Goal: Feedback & Contribution: Contribute content

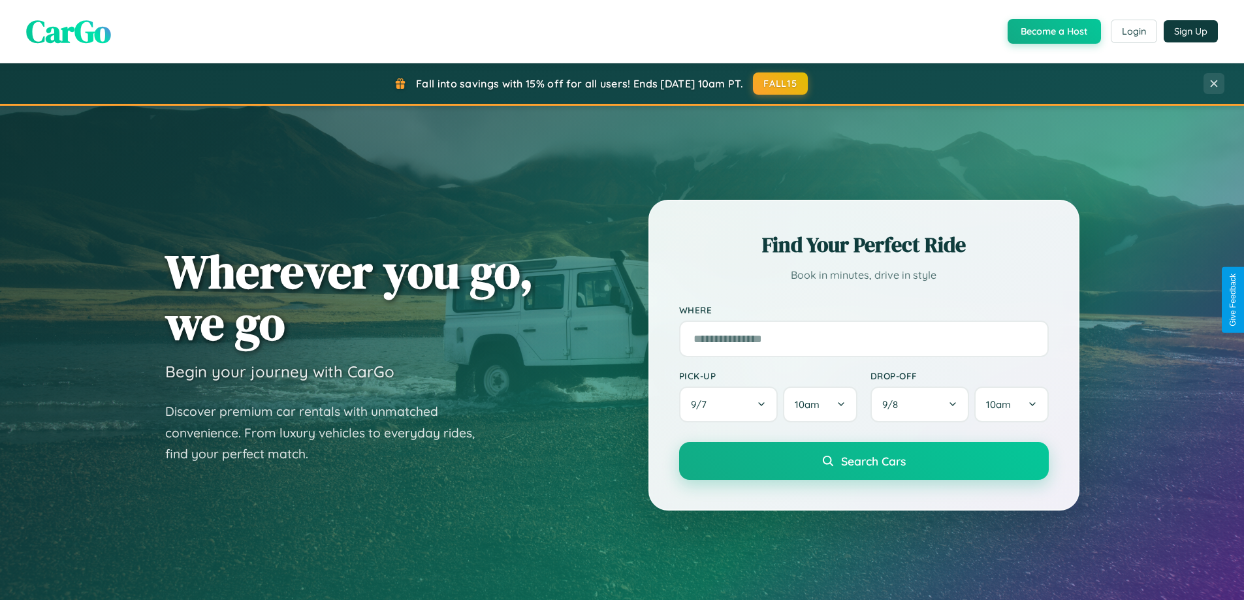
scroll to position [899, 0]
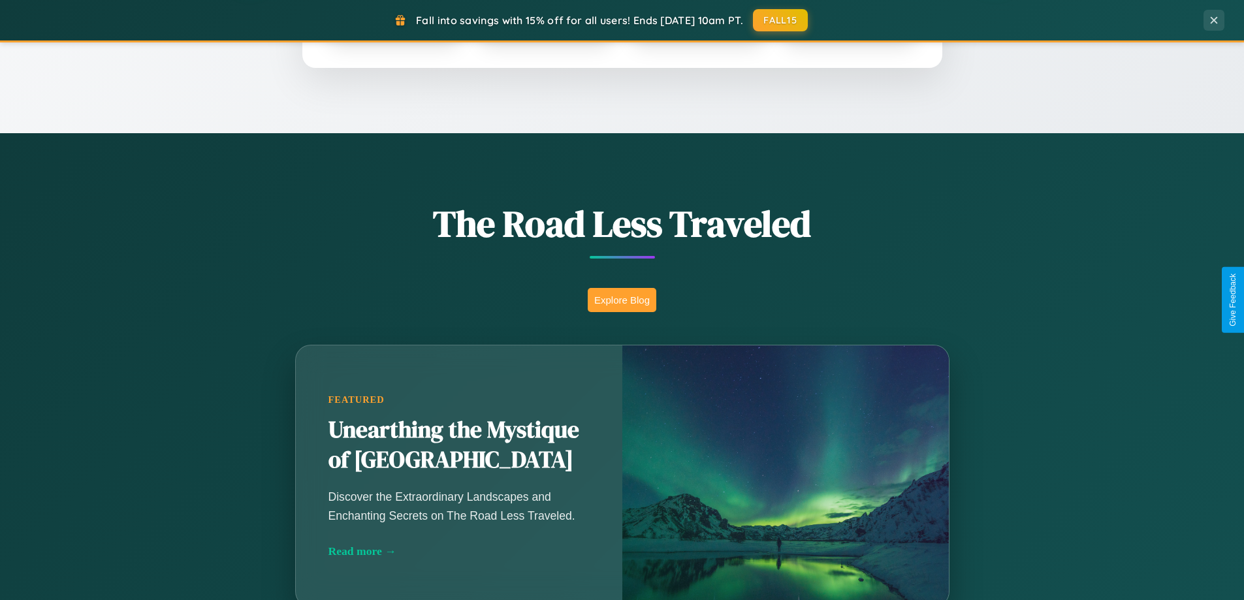
click at [622, 300] on button "Explore Blog" at bounding box center [622, 300] width 69 height 24
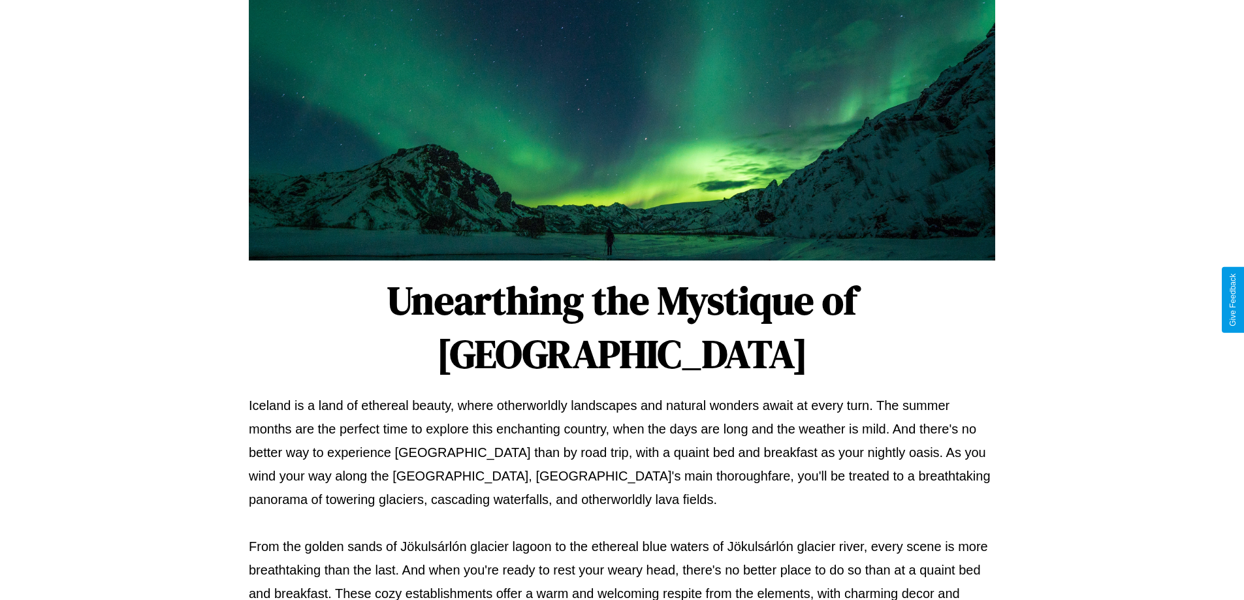
scroll to position [423, 0]
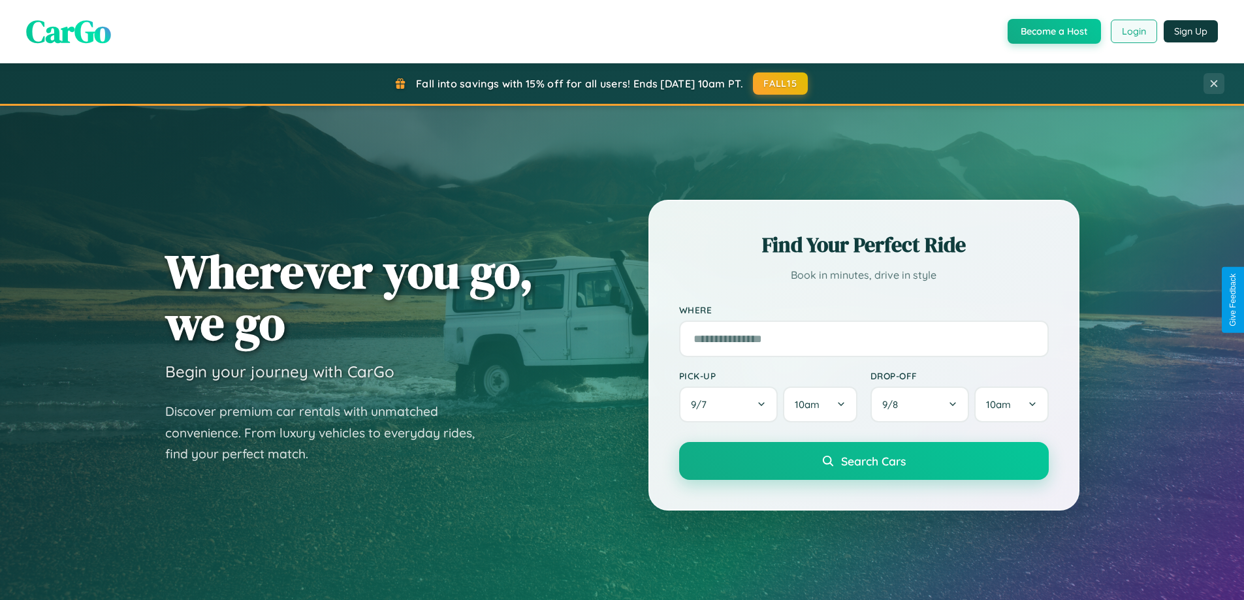
click at [1133, 31] on button "Login" at bounding box center [1134, 32] width 46 height 24
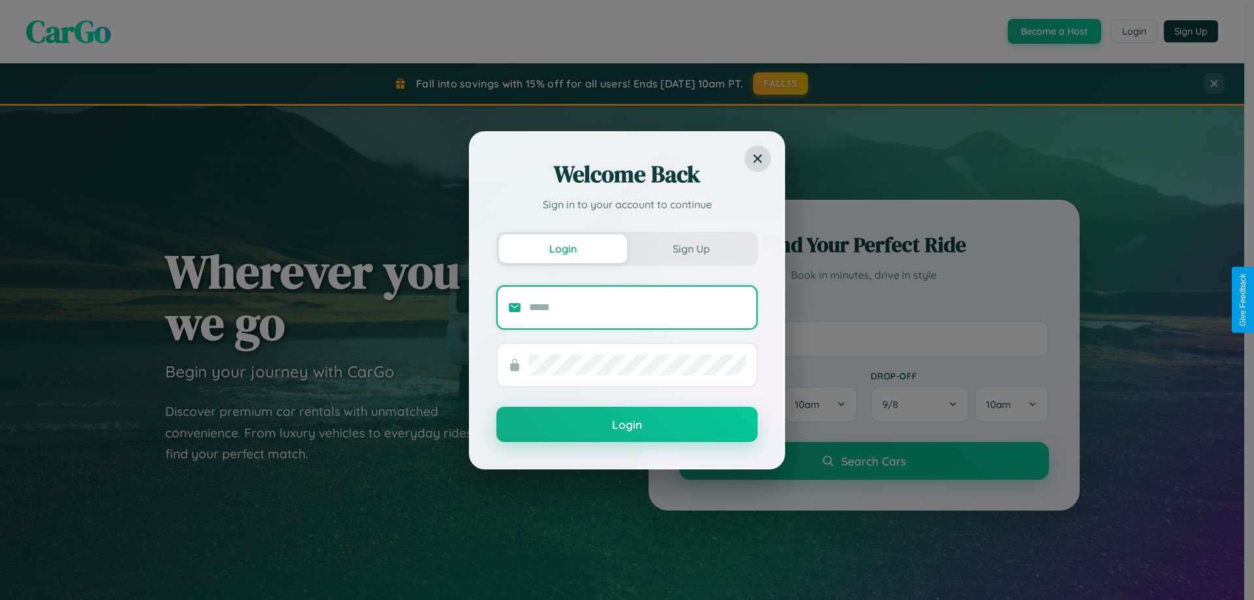
click at [638, 307] on input "text" at bounding box center [637, 307] width 217 height 21
type input "**********"
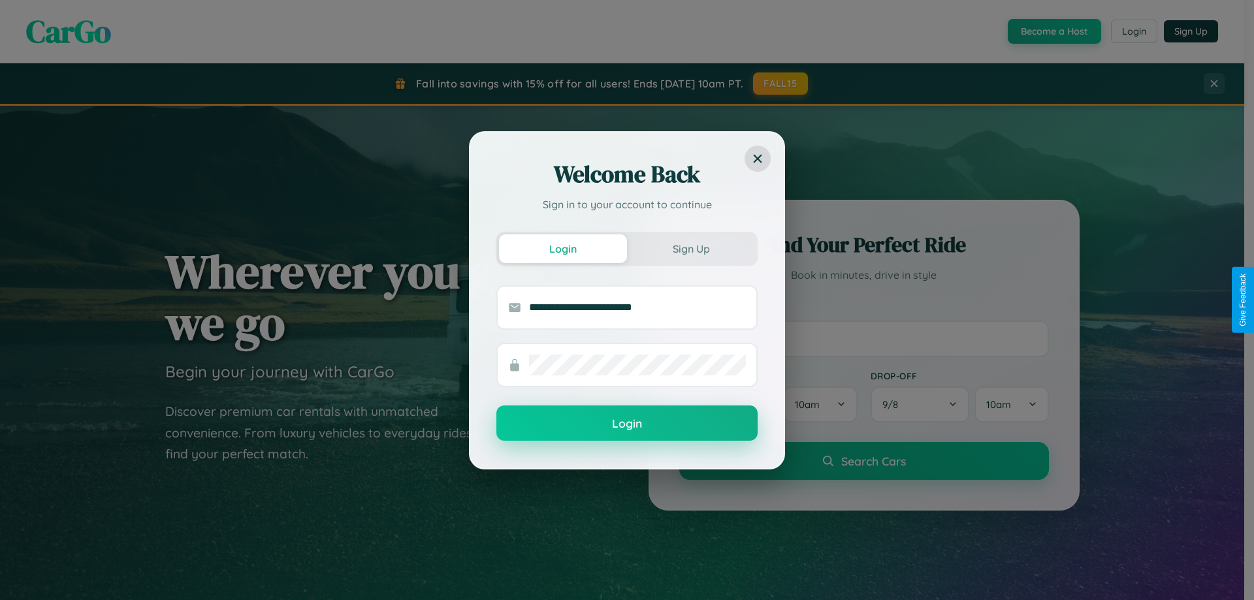
click at [627, 424] on button "Login" at bounding box center [626, 423] width 261 height 35
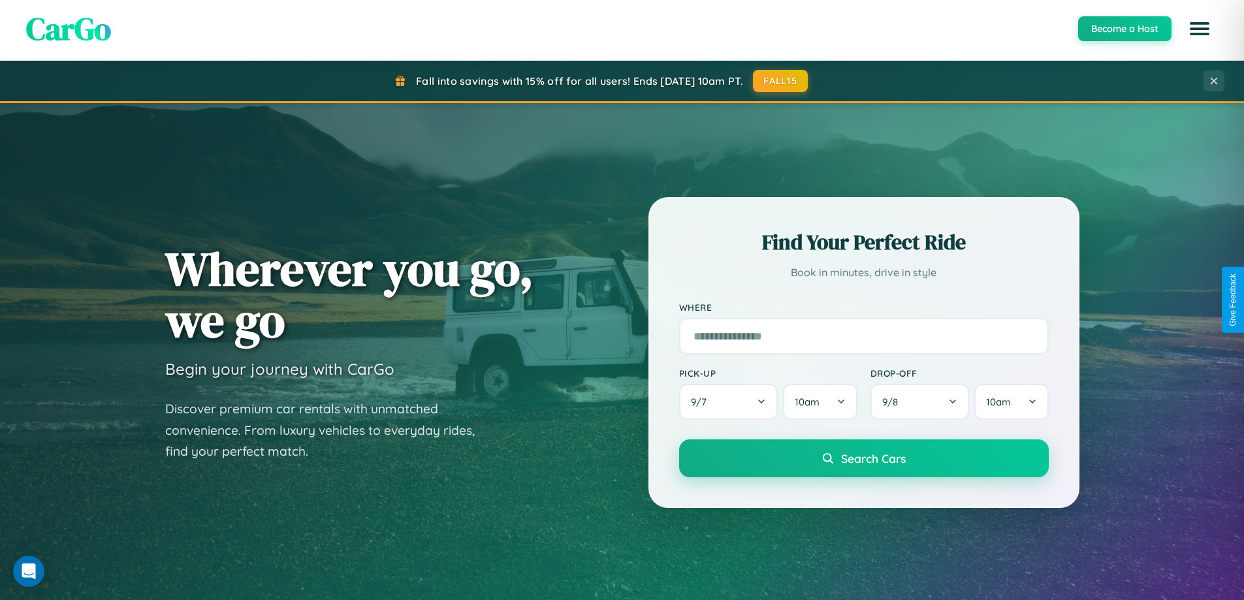
scroll to position [2514, 0]
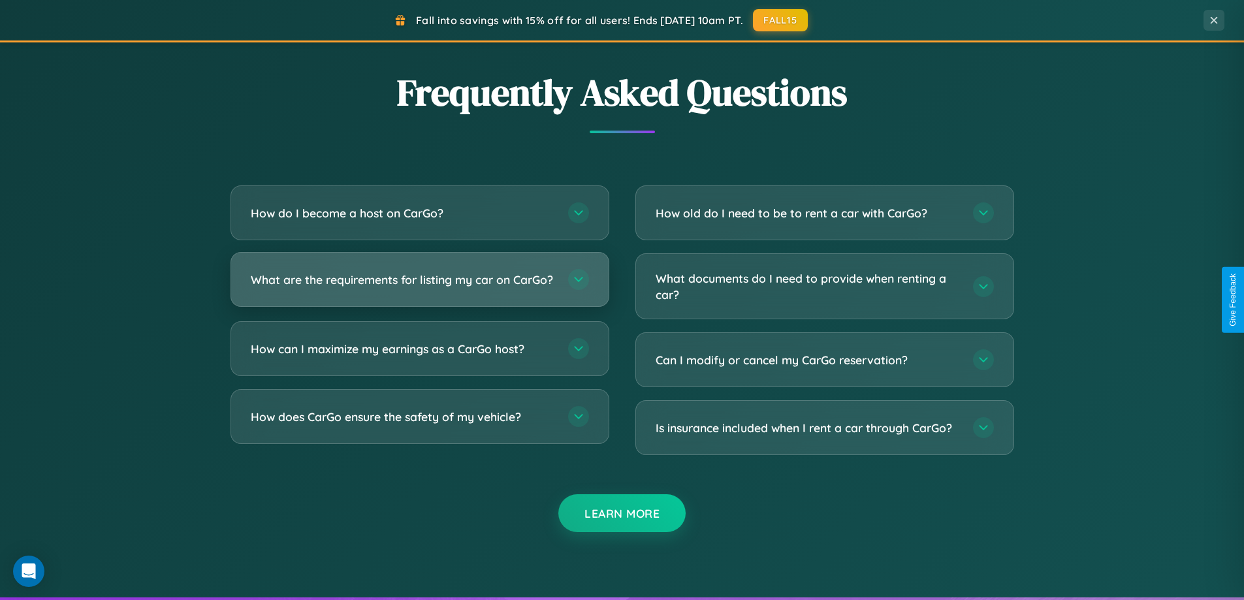
click at [419, 285] on h3 "What are the requirements for listing my car on CarGo?" at bounding box center [403, 280] width 304 height 16
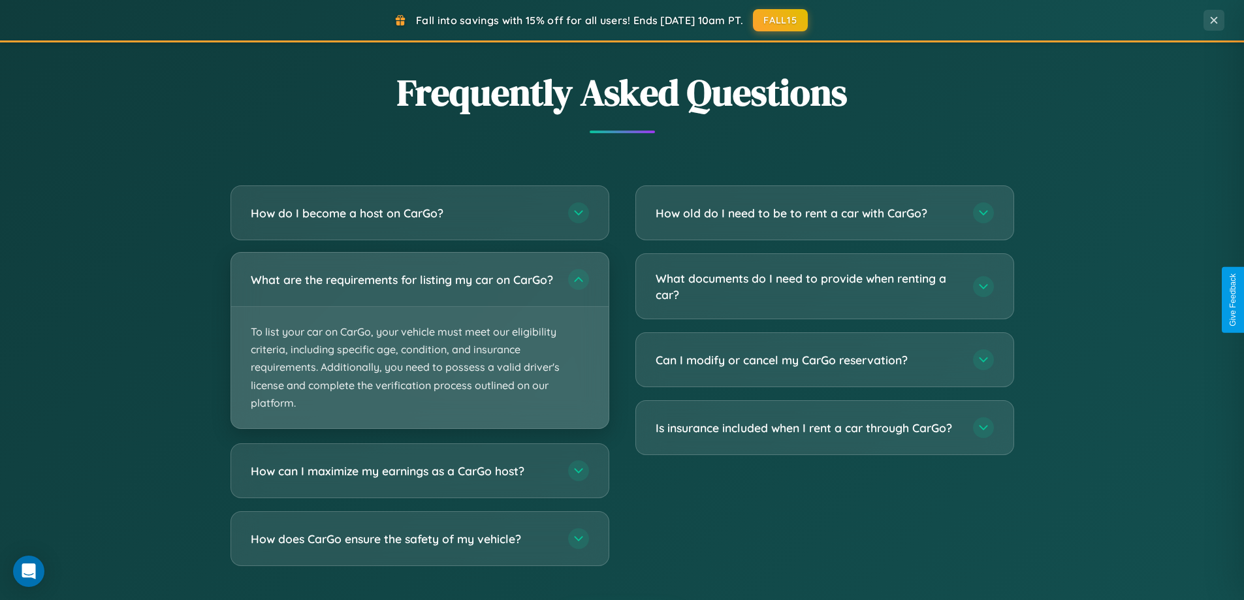
click at [419, 346] on p "To list your car on CarGo, your vehicle must meet our eligibility criteria, inc…" at bounding box center [420, 367] width 378 height 121
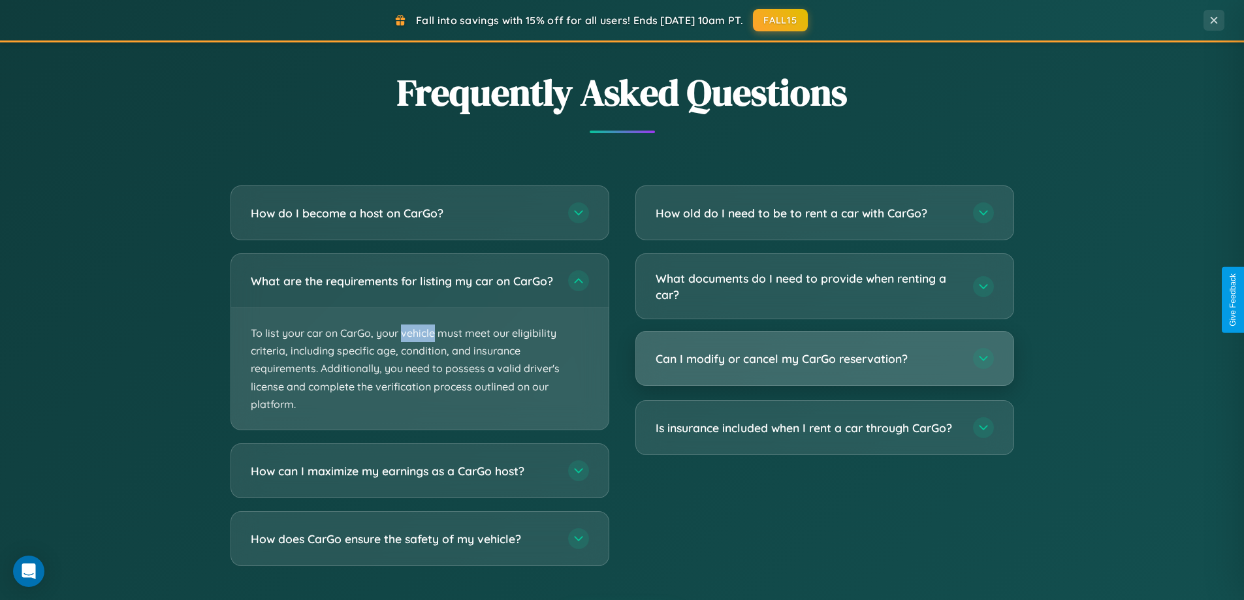
click at [824, 359] on h3 "Can I modify or cancel my CarGo reservation?" at bounding box center [808, 359] width 304 height 16
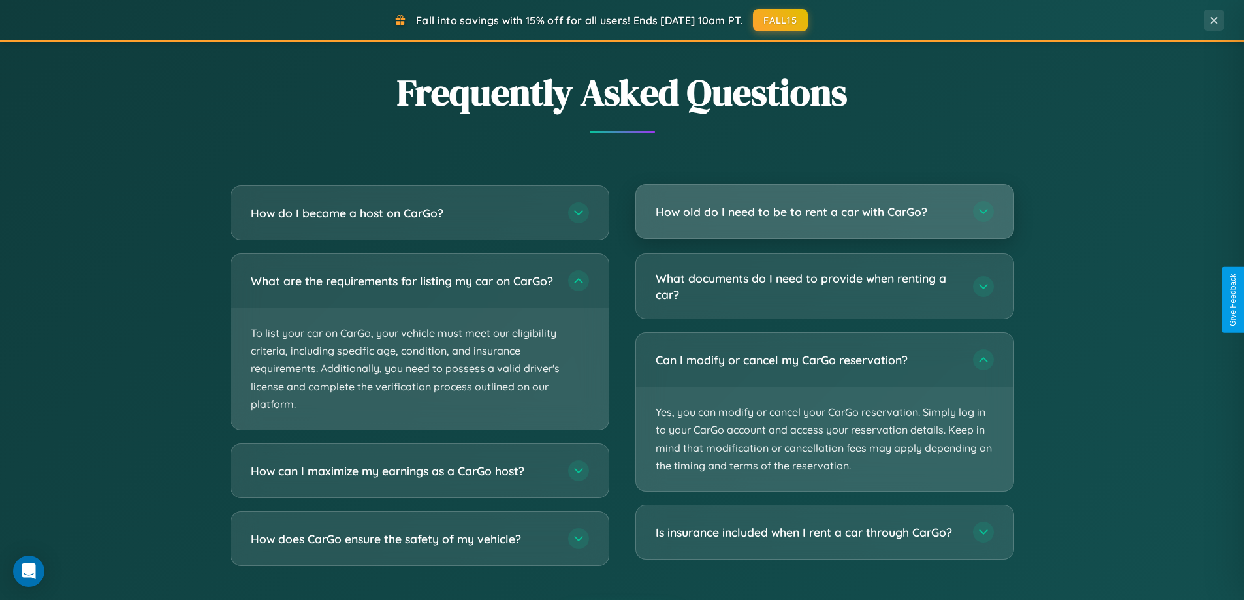
click at [824, 213] on h3 "How old do I need to be to rent a car with CarGo?" at bounding box center [808, 212] width 304 height 16
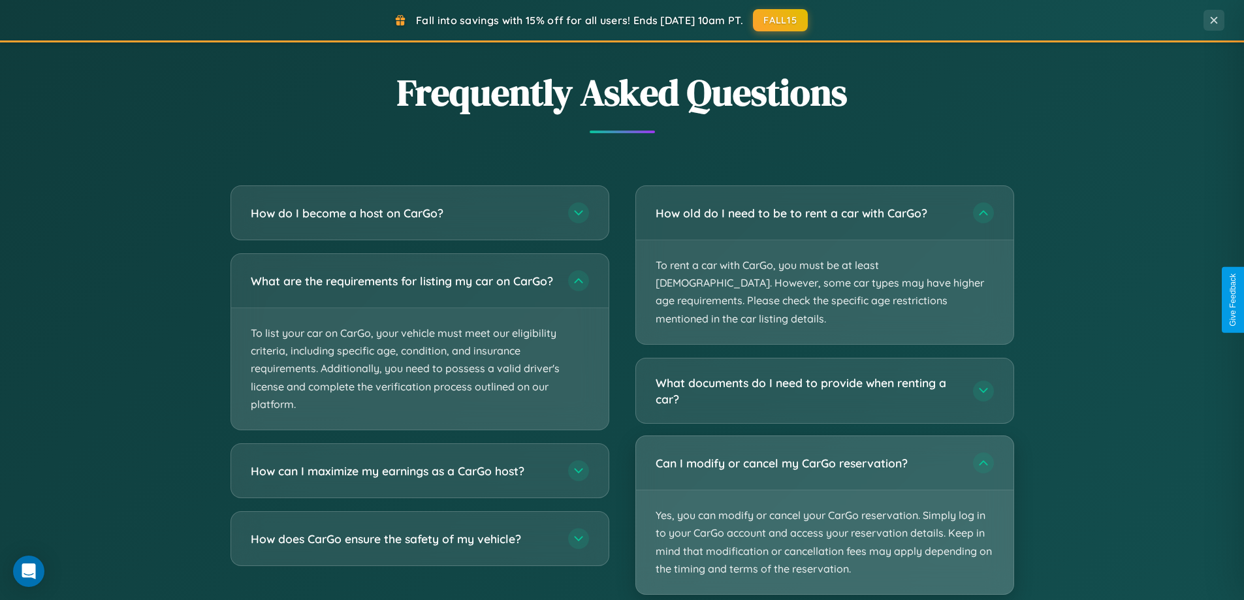
click at [824, 498] on p "Yes, you can modify or cancel your CarGo reservation. Simply log in to your Car…" at bounding box center [825, 543] width 378 height 104
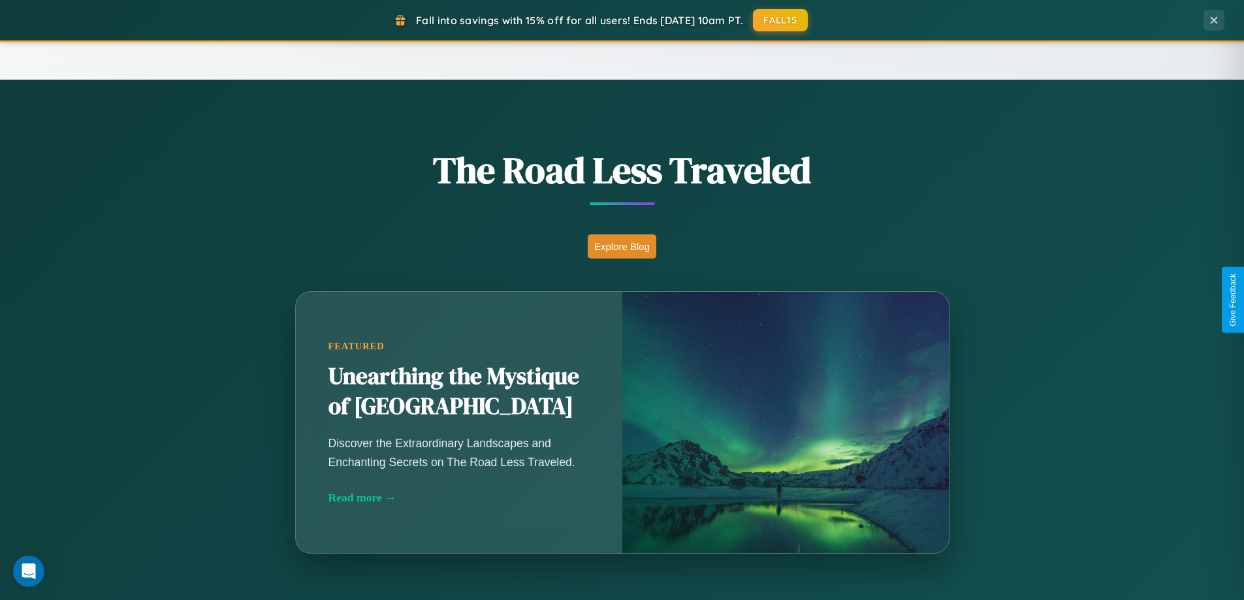
scroll to position [563, 0]
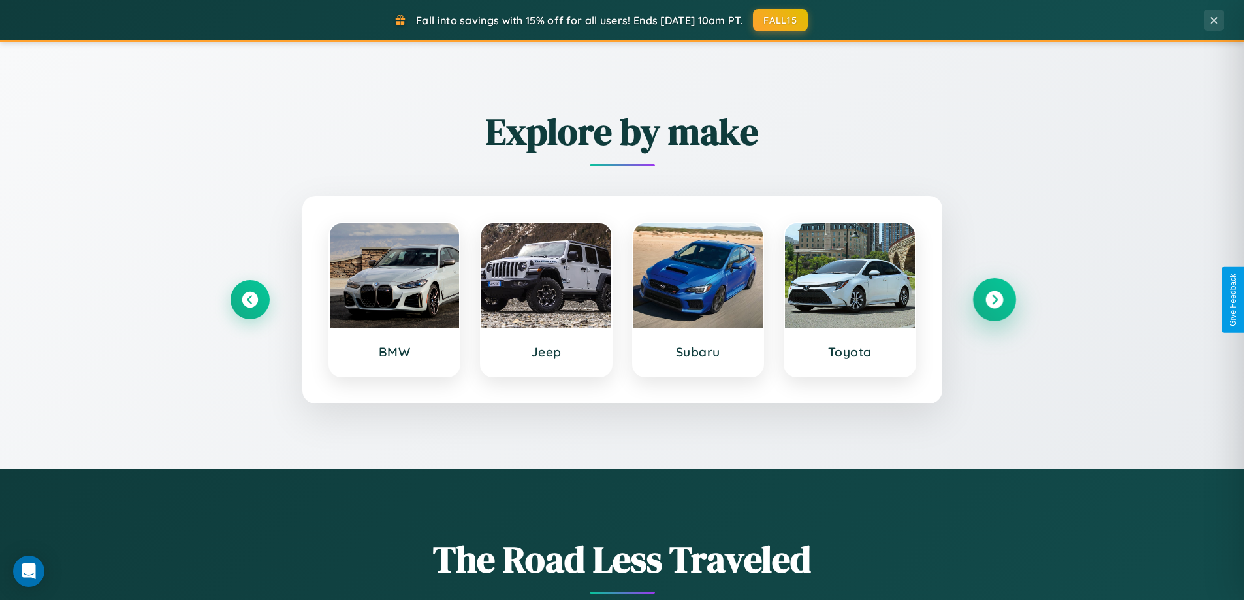
click at [994, 300] on icon at bounding box center [995, 300] width 18 height 18
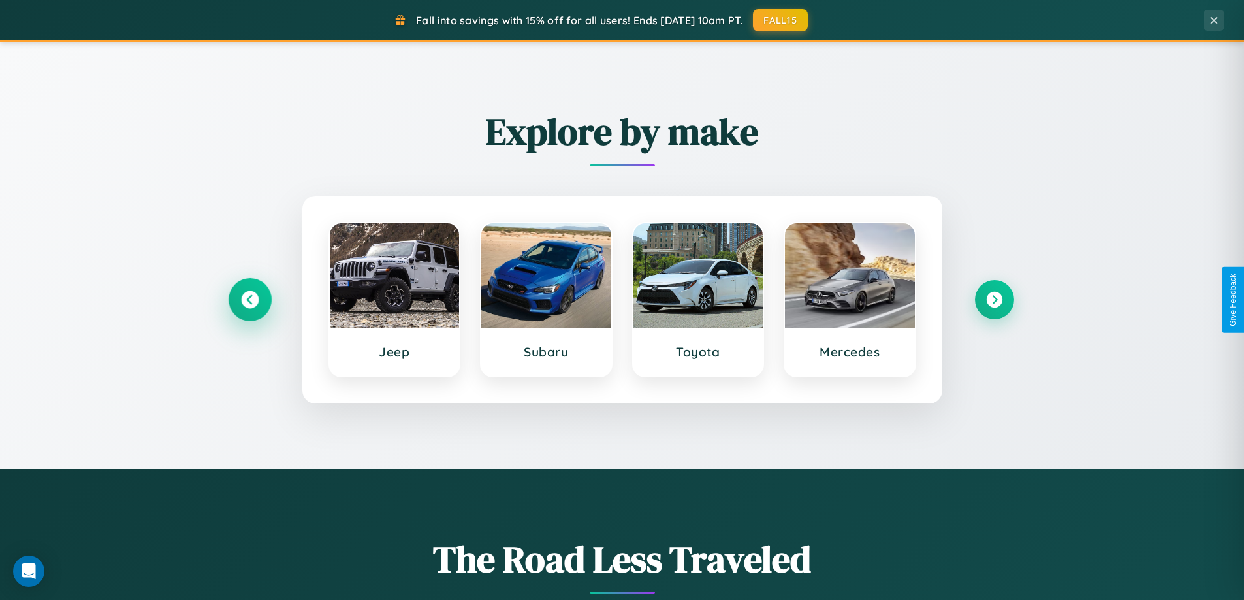
click at [250, 300] on icon at bounding box center [250, 300] width 18 height 18
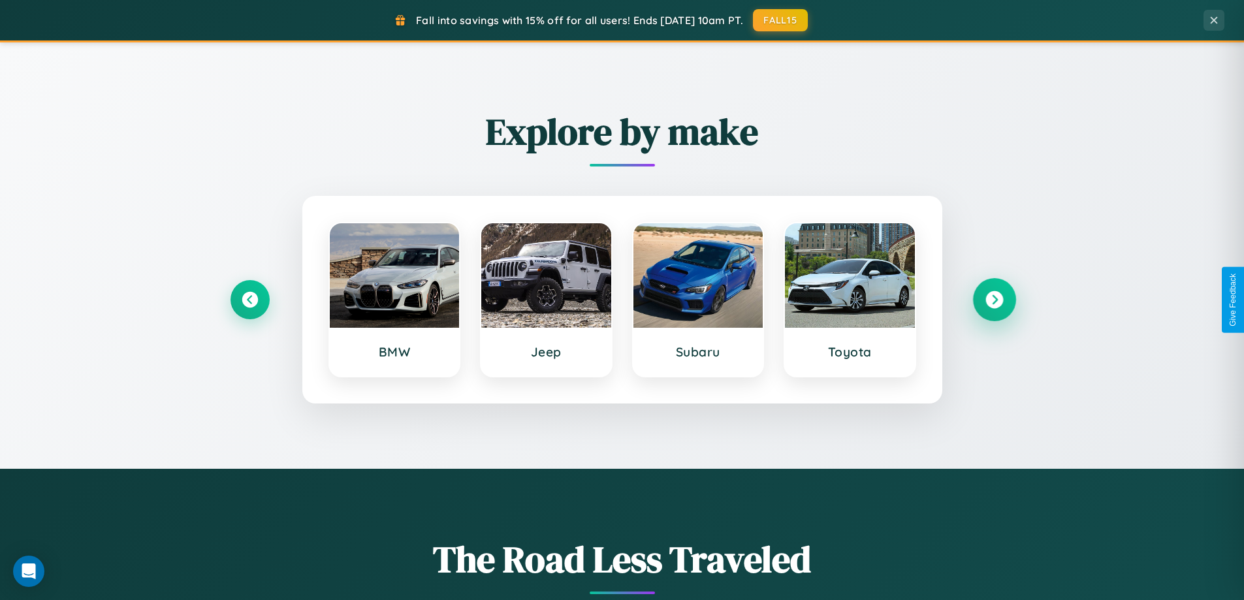
click at [994, 300] on icon at bounding box center [995, 300] width 18 height 18
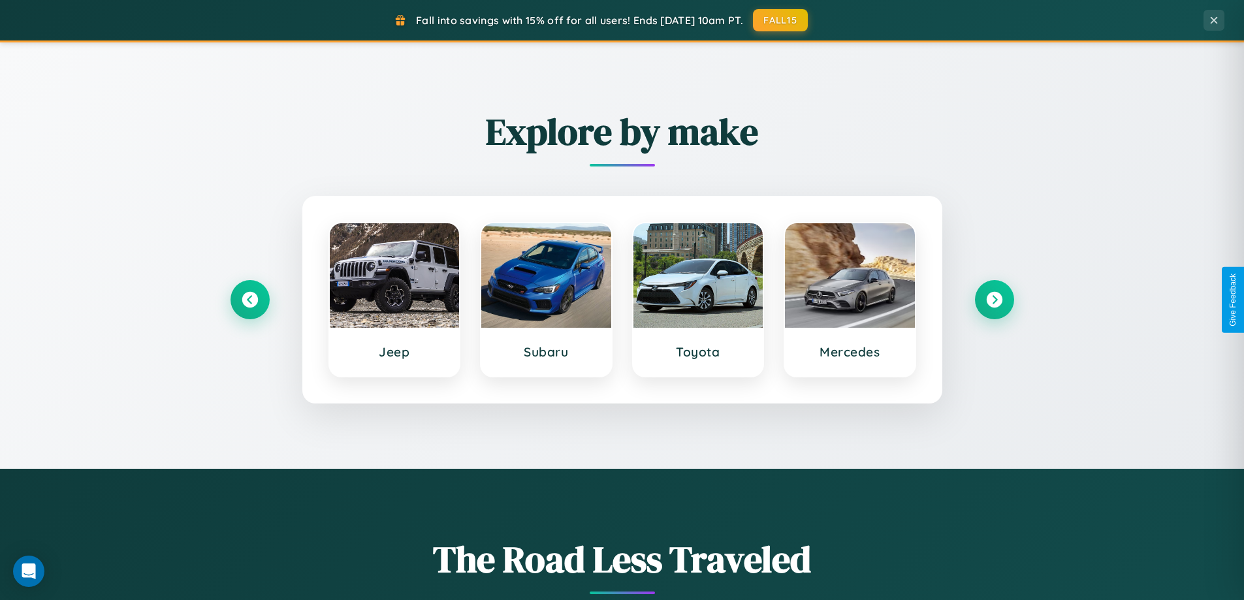
scroll to position [0, 0]
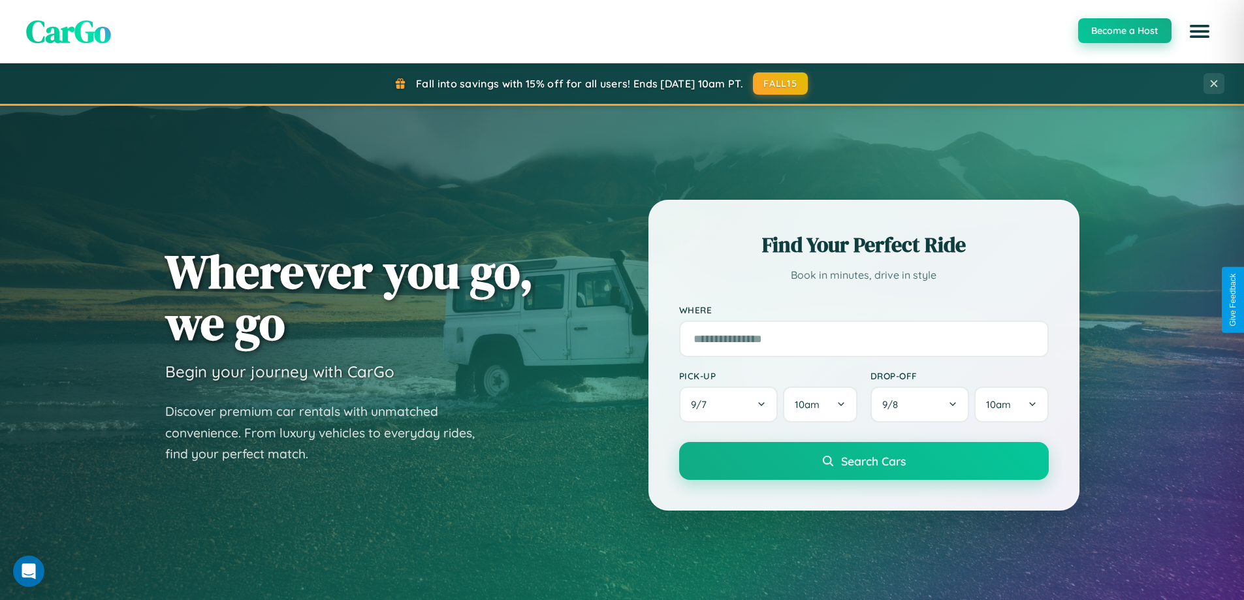
click at [1124, 31] on button "Become a Host" at bounding box center [1124, 30] width 93 height 25
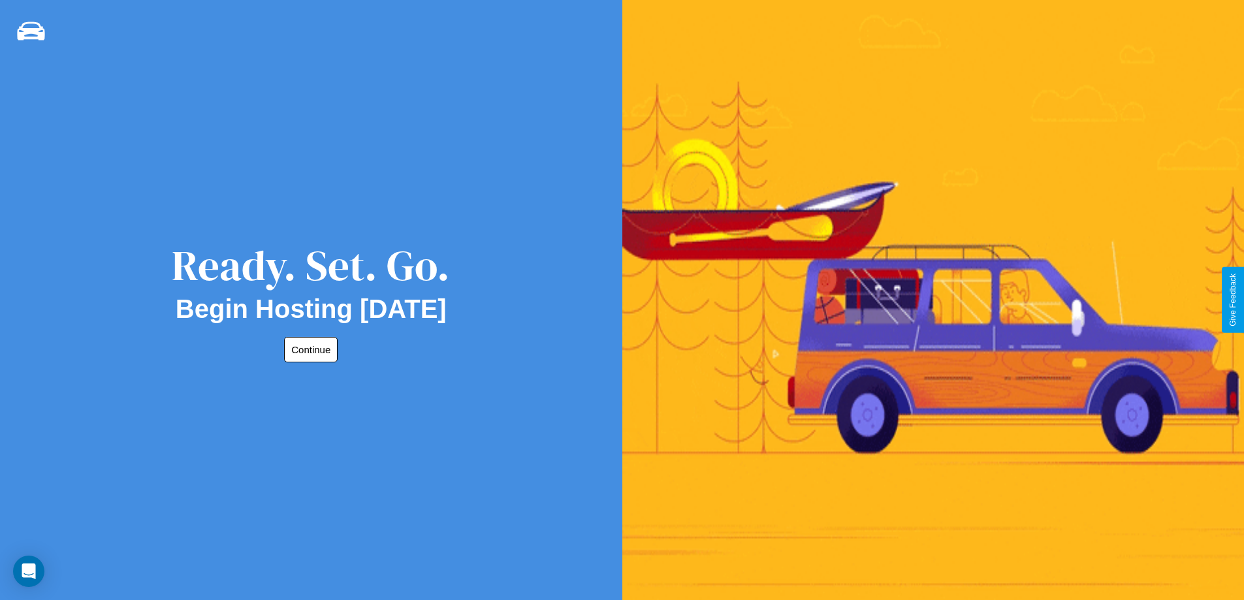
click at [308, 349] on button "Continue" at bounding box center [311, 349] width 54 height 25
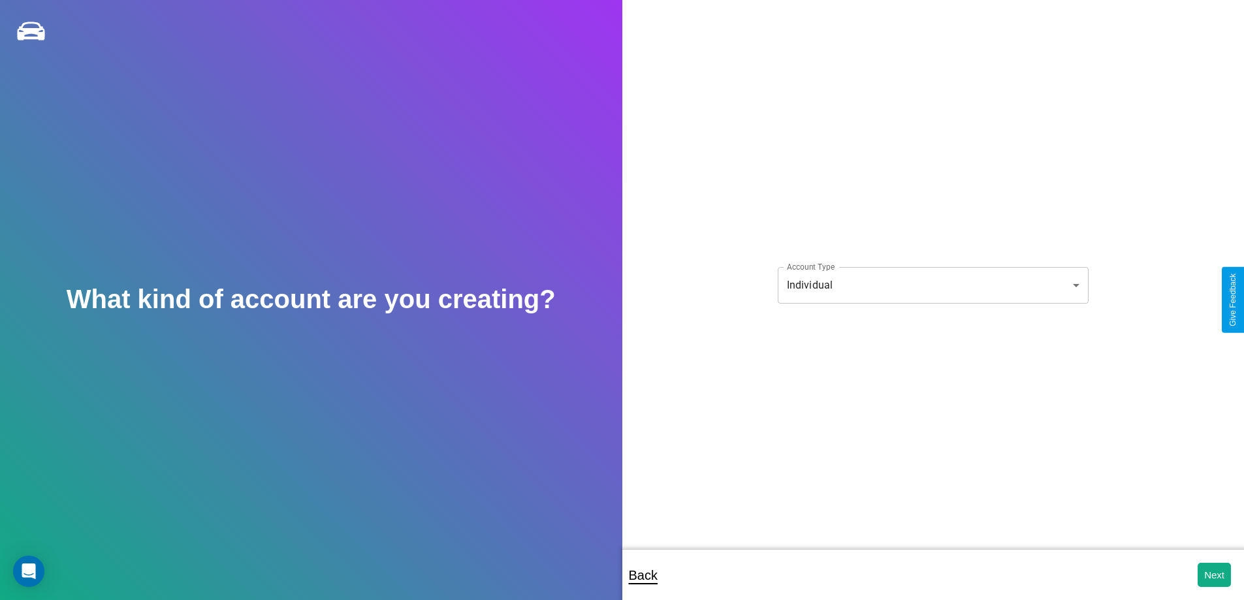
click at [933, 285] on body "**********" at bounding box center [622, 309] width 1244 height 618
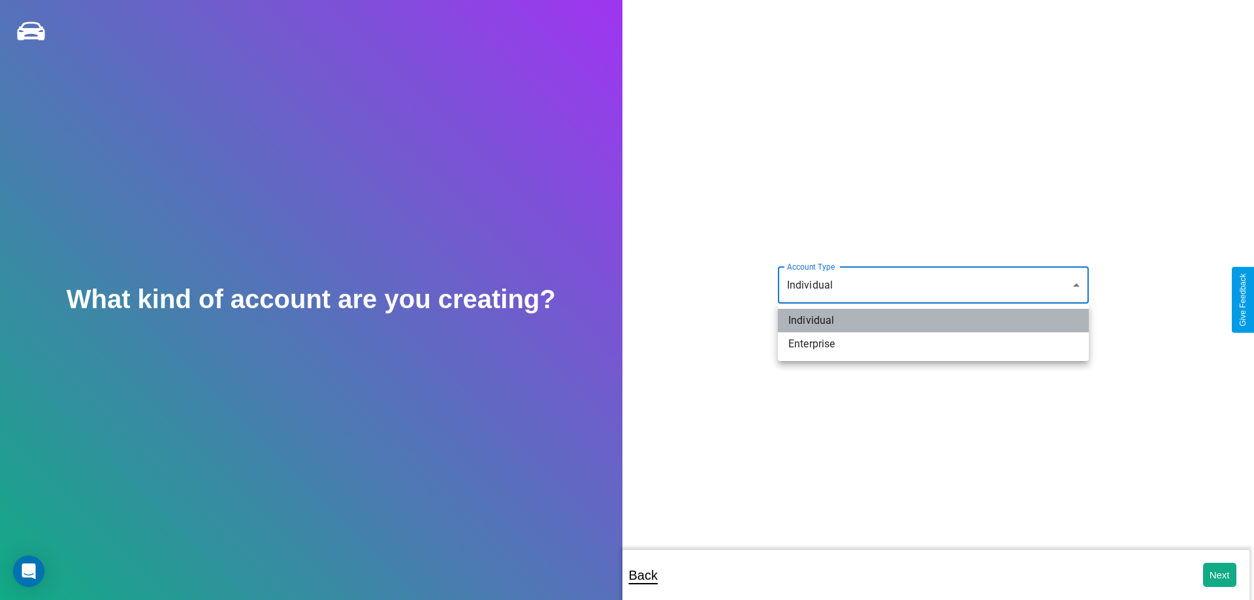
click at [933, 321] on li "Individual" at bounding box center [933, 321] width 311 height 24
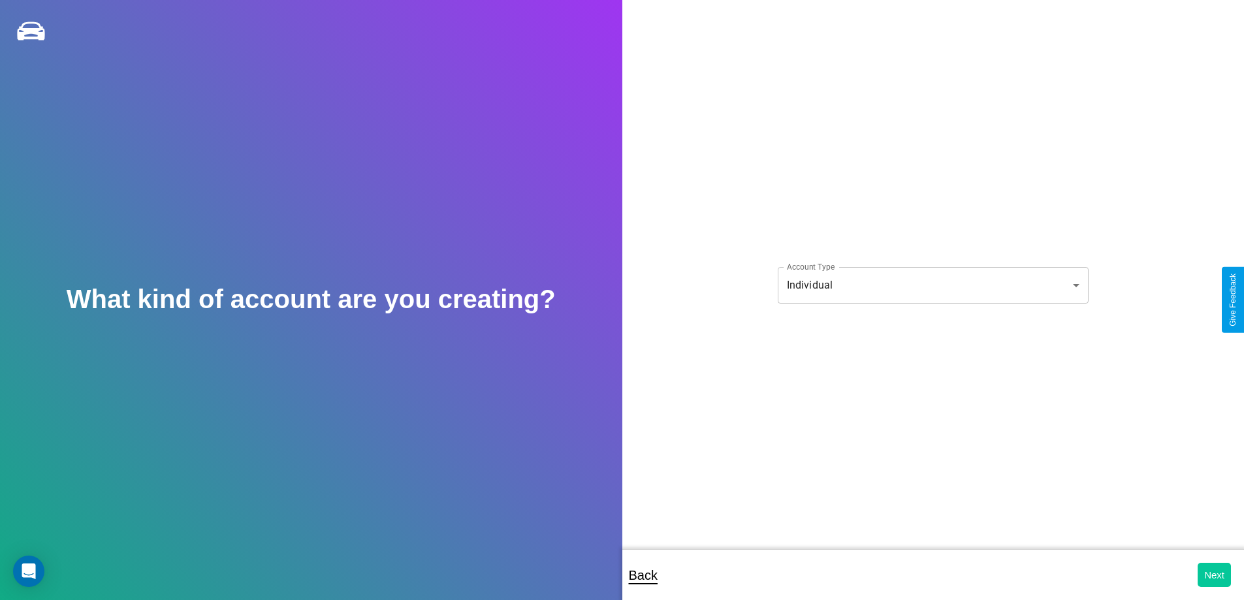
click at [1214, 575] on button "Next" at bounding box center [1214, 575] width 33 height 24
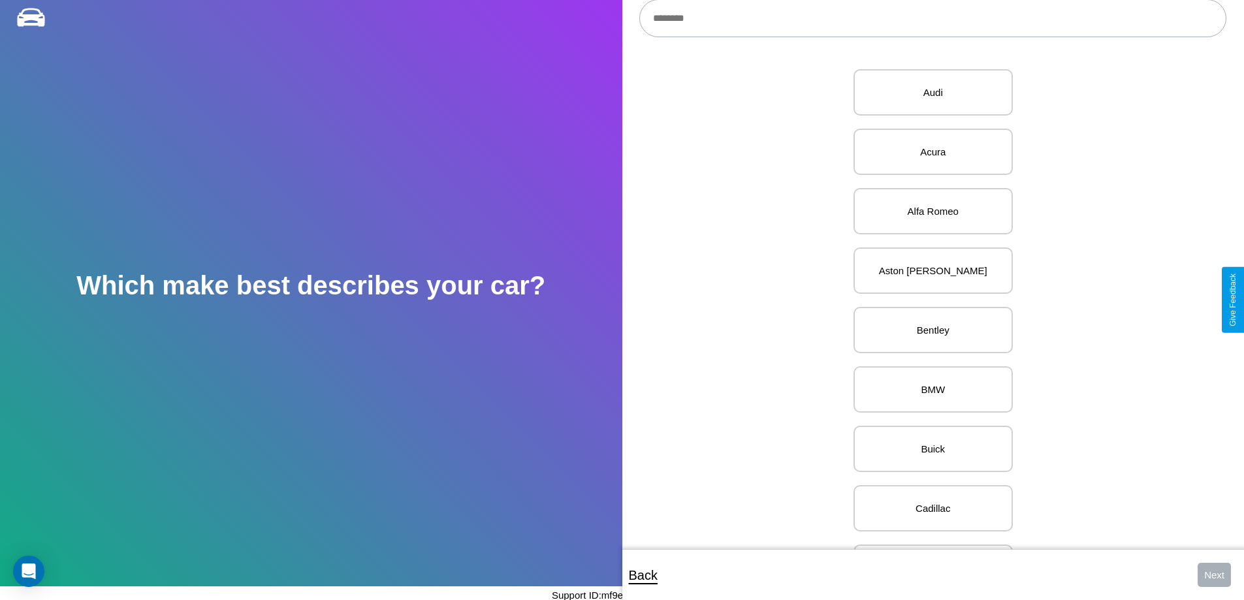
scroll to position [625, 0]
click at [928, 300] on p "GMC" at bounding box center [933, 300] width 131 height 18
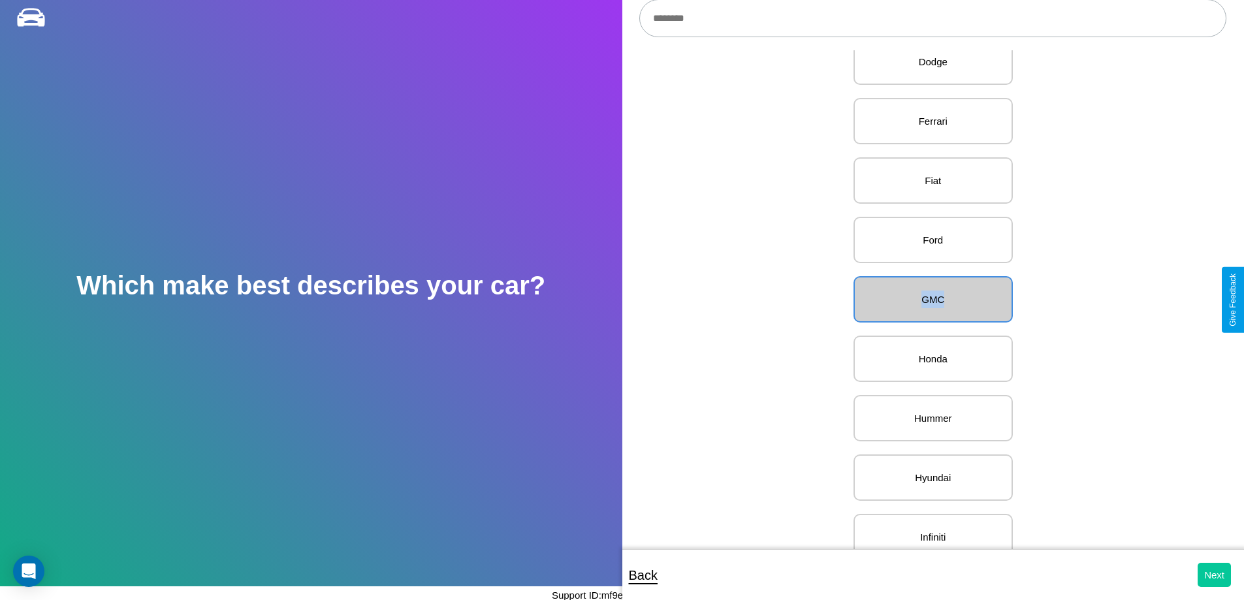
click at [1214, 575] on button "Next" at bounding box center [1214, 575] width 33 height 24
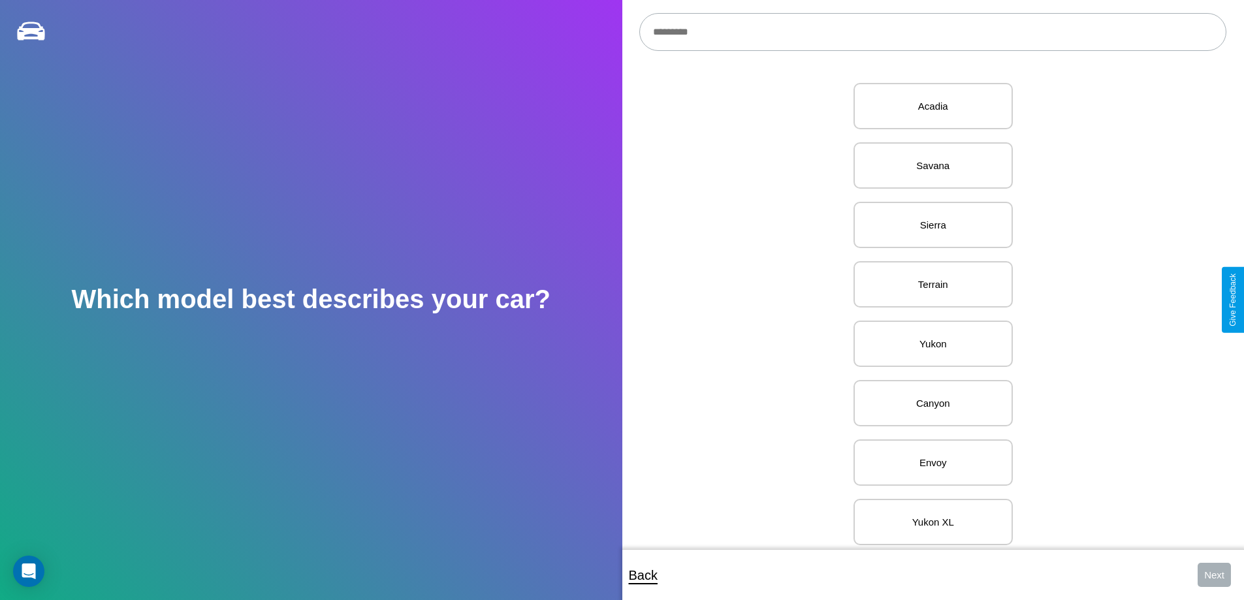
click at [933, 32] on input "text" at bounding box center [932, 32] width 587 height 38
type input "**********"
click at [928, 106] on p "C/K Pickup" at bounding box center [933, 106] width 131 height 18
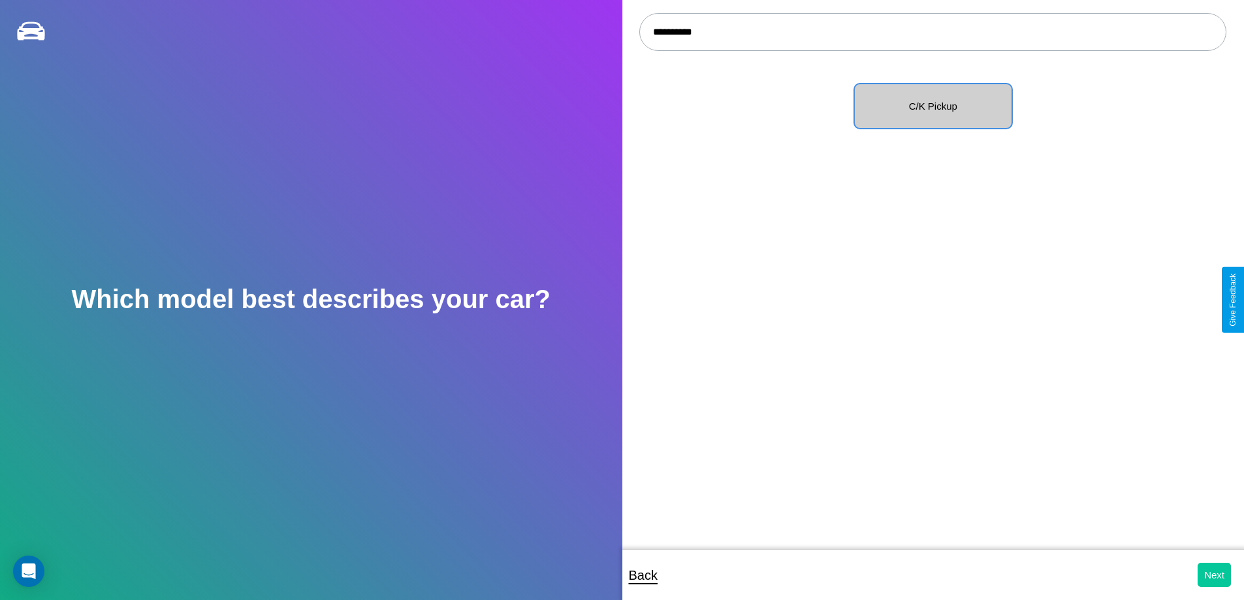
click at [1214, 575] on button "Next" at bounding box center [1214, 575] width 33 height 24
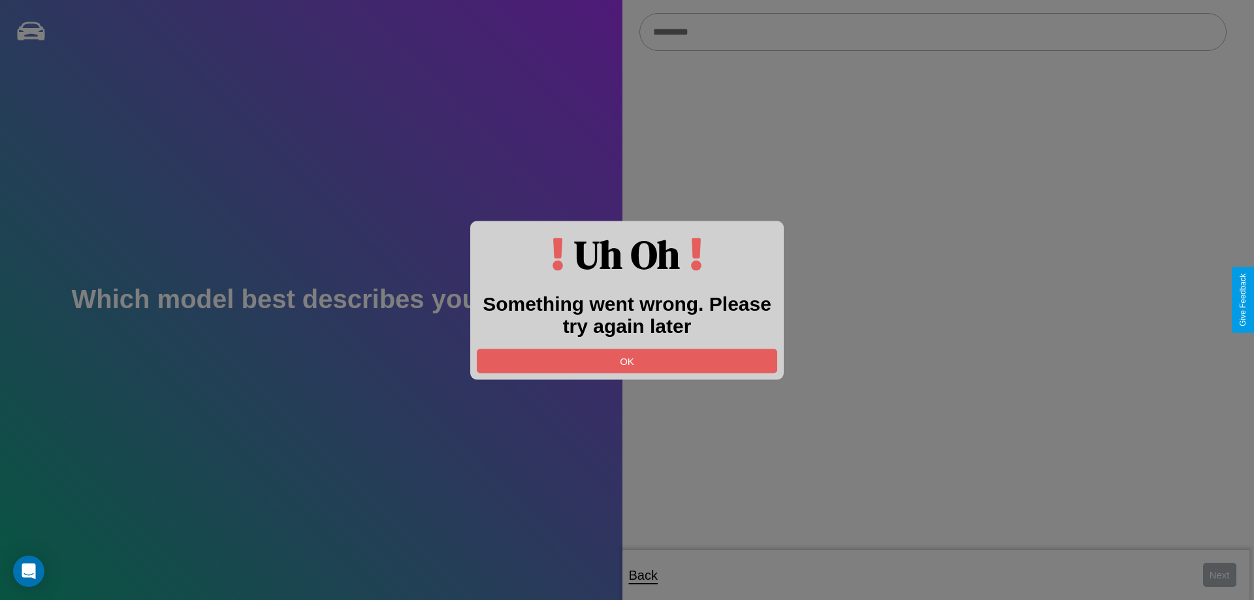
click at [933, 32] on div at bounding box center [627, 300] width 1254 height 600
